Goal: Navigation & Orientation: Find specific page/section

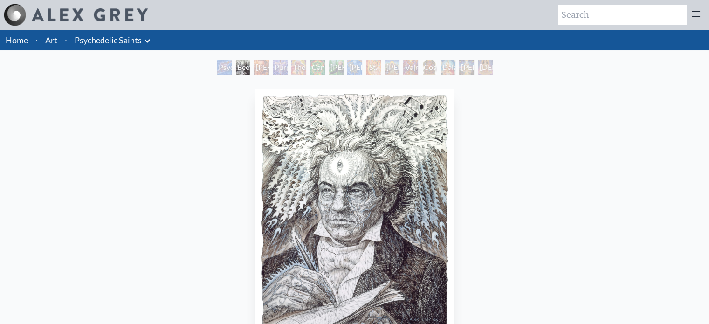
click at [105, 34] on link "Psychedelic Saints" at bounding box center [108, 40] width 67 height 13
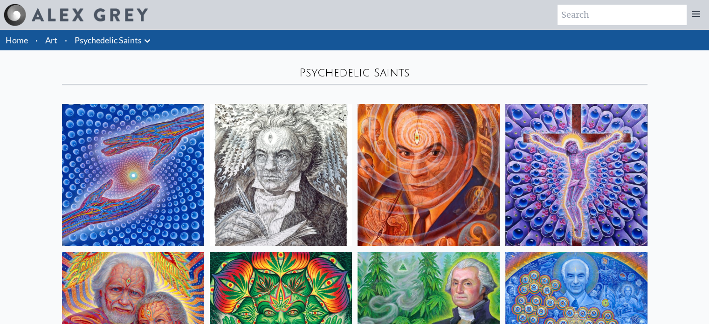
click at [54, 41] on link "Art" at bounding box center [51, 40] width 12 height 13
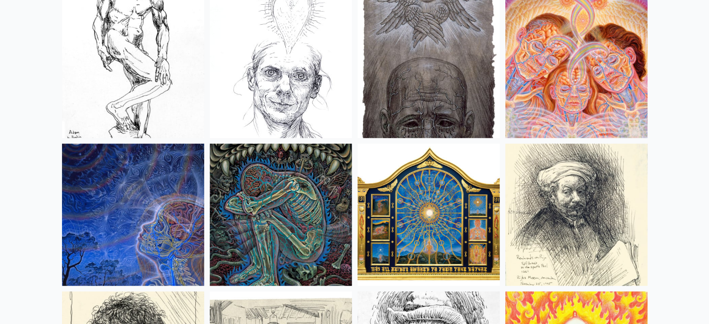
scroll to position [7660, 0]
